Goal: Information Seeking & Learning: Learn about a topic

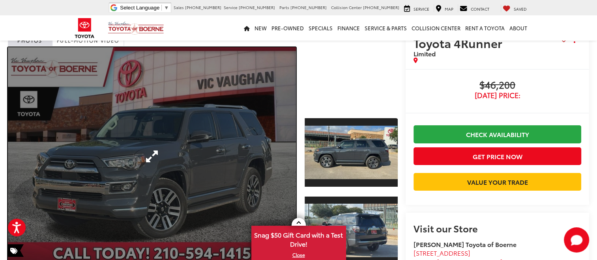
click at [151, 157] on link "Expand Photo 0" at bounding box center [152, 156] width 288 height 219
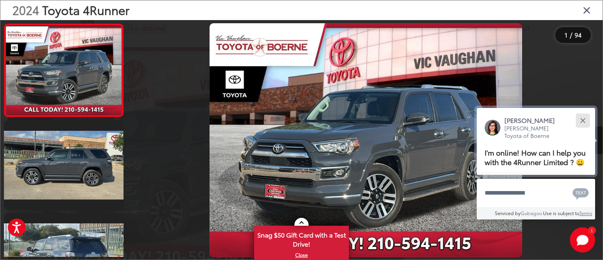
click at [583, 115] on button "Close" at bounding box center [582, 120] width 17 height 17
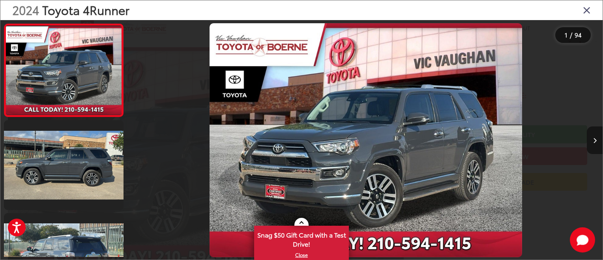
click at [593, 140] on icon "Next image" at bounding box center [595, 141] width 4 height 6
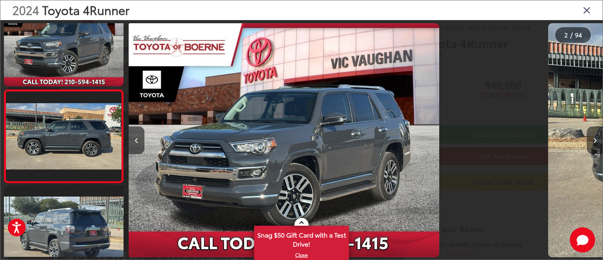
scroll to position [46, 0]
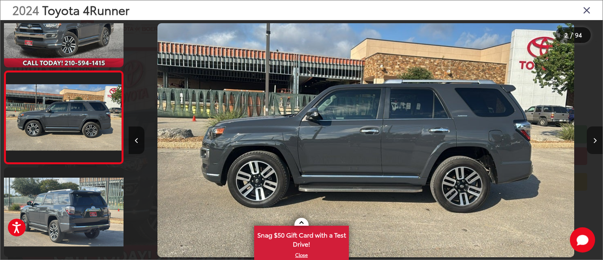
click at [593, 140] on icon "Next image" at bounding box center [595, 141] width 4 height 6
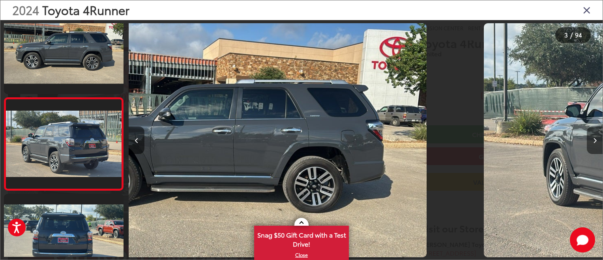
scroll to position [139, 0]
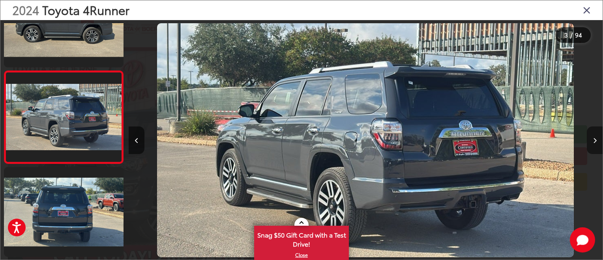
click at [593, 139] on icon "Next image" at bounding box center [595, 141] width 4 height 6
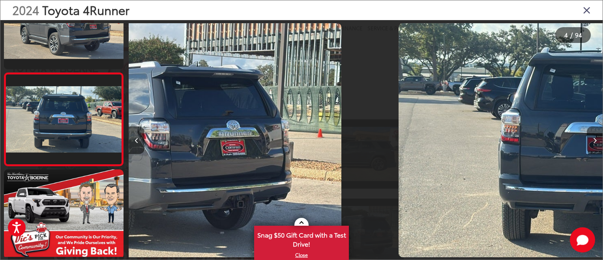
scroll to position [232, 0]
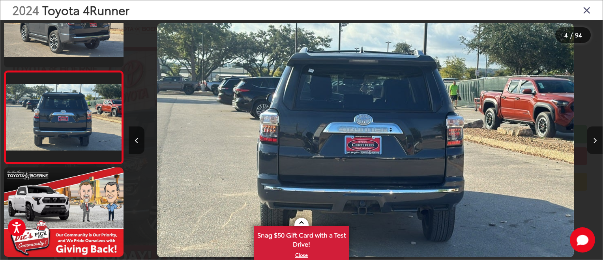
click at [593, 139] on icon "Next image" at bounding box center [595, 141] width 4 height 6
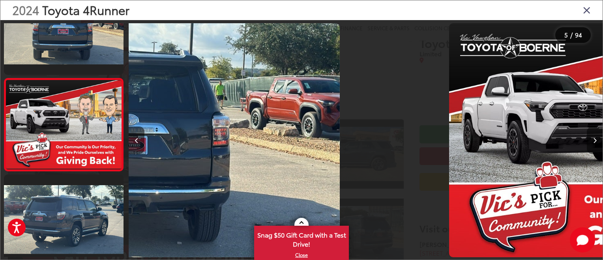
scroll to position [325, 0]
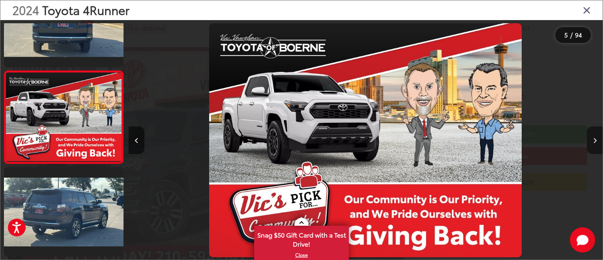
click at [593, 139] on icon "Next image" at bounding box center [595, 141] width 4 height 6
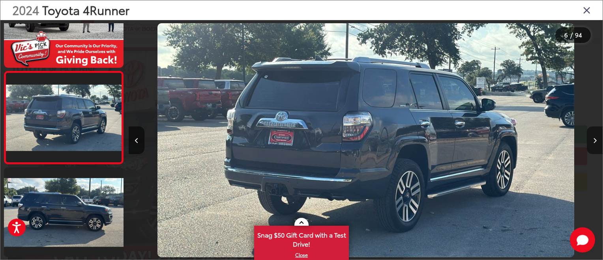
scroll to position [0, 2369]
click at [593, 139] on icon "Next image" at bounding box center [595, 141] width 4 height 6
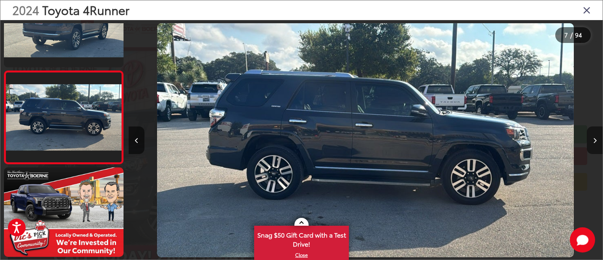
scroll to position [0, 2843]
click at [593, 139] on icon "Next image" at bounding box center [595, 141] width 4 height 6
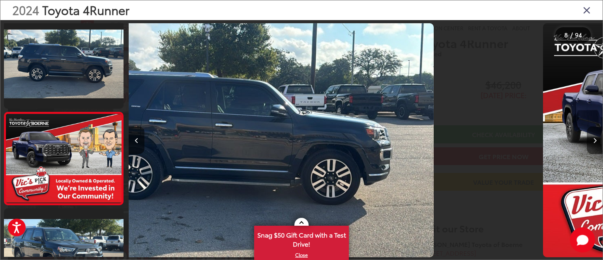
scroll to position [603, 0]
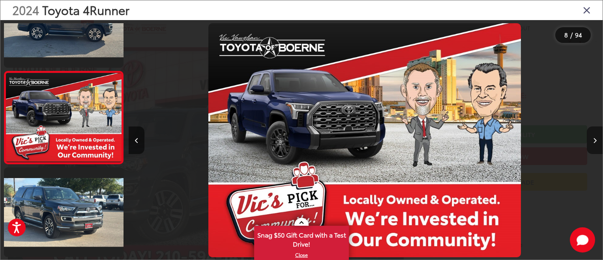
click at [593, 139] on icon "Next image" at bounding box center [595, 141] width 4 height 6
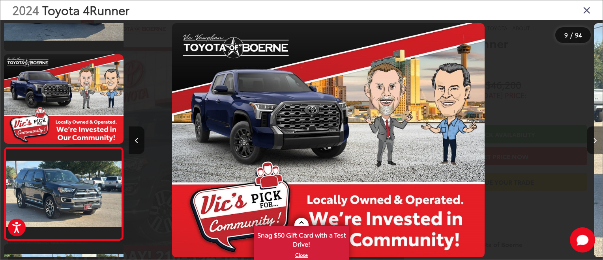
scroll to position [0, 0]
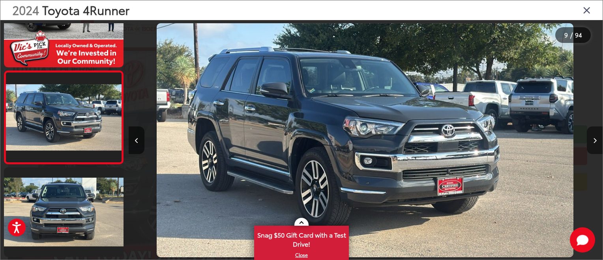
click at [593, 139] on icon "Next image" at bounding box center [595, 141] width 4 height 6
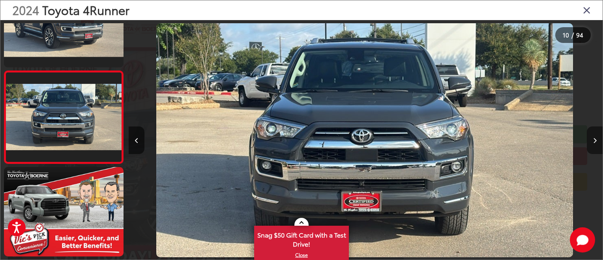
click at [593, 139] on icon "Next image" at bounding box center [595, 141] width 4 height 6
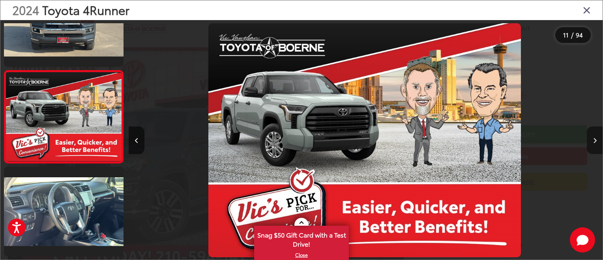
click at [593, 139] on icon "Next image" at bounding box center [595, 141] width 4 height 6
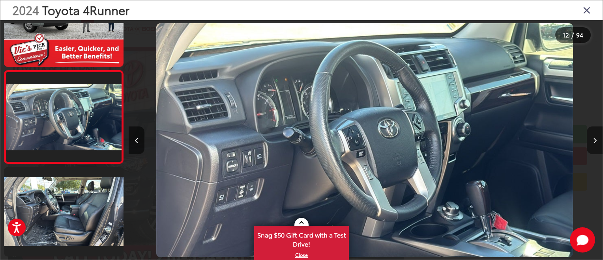
click at [593, 139] on icon "Next image" at bounding box center [595, 141] width 4 height 6
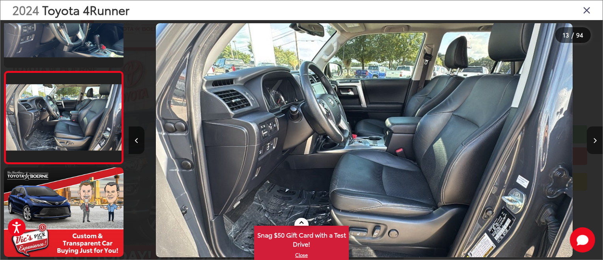
click at [593, 139] on icon "Next image" at bounding box center [595, 141] width 4 height 6
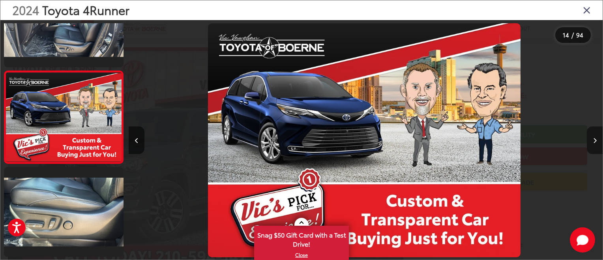
click at [593, 139] on icon "Next image" at bounding box center [595, 141] width 4 height 6
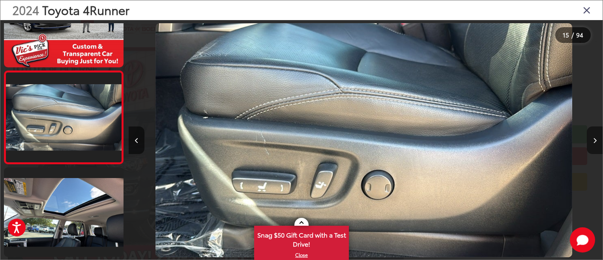
click at [593, 139] on icon "Next image" at bounding box center [595, 141] width 4 height 6
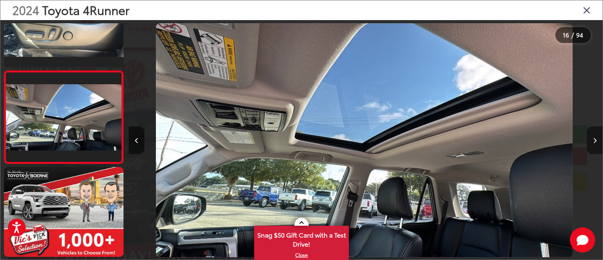
click at [593, 139] on icon "Next image" at bounding box center [595, 141] width 4 height 6
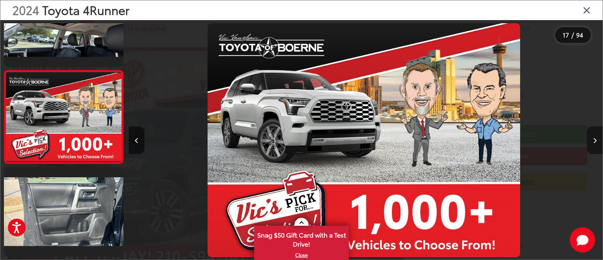
click at [593, 139] on icon "Next image" at bounding box center [595, 141] width 4 height 6
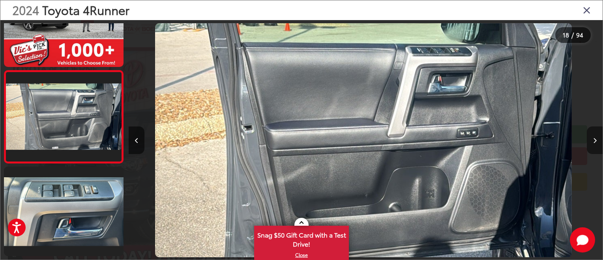
click at [593, 139] on icon "Next image" at bounding box center [595, 141] width 4 height 6
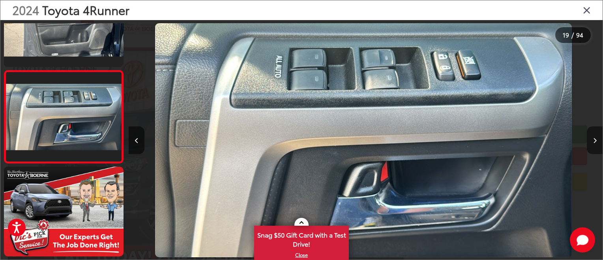
click at [593, 139] on icon "Next image" at bounding box center [595, 141] width 4 height 6
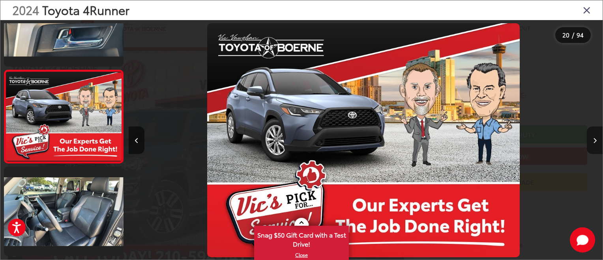
click at [593, 139] on icon "Next image" at bounding box center [595, 141] width 4 height 6
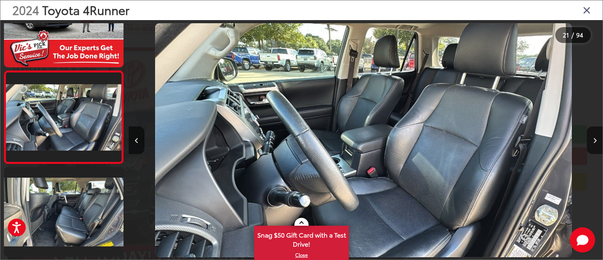
click at [587, 9] on icon "Close gallery" at bounding box center [587, 10] width 8 height 10
